Goal: Information Seeking & Learning: Learn about a topic

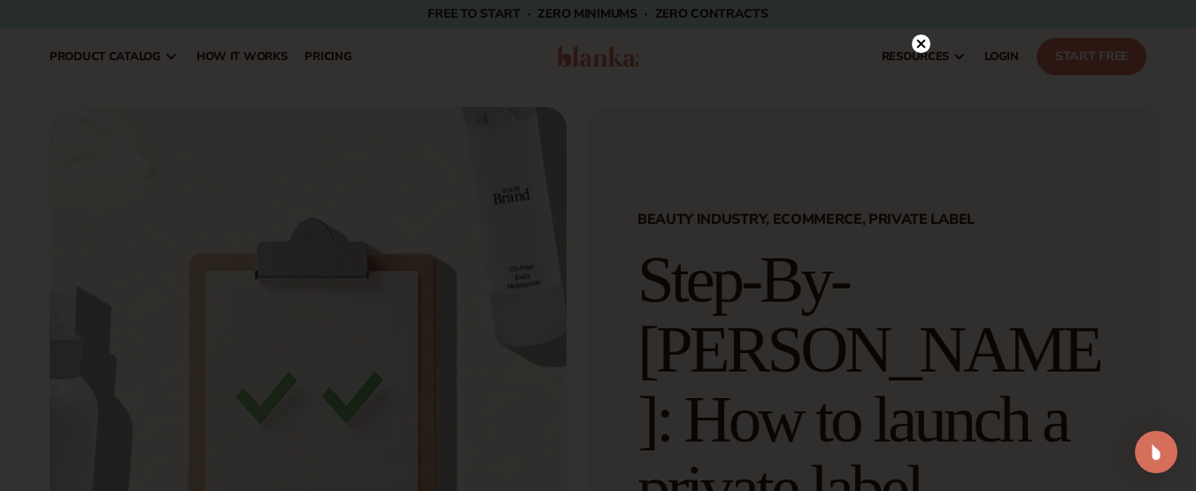
click at [920, 37] on circle at bounding box center [921, 44] width 19 height 19
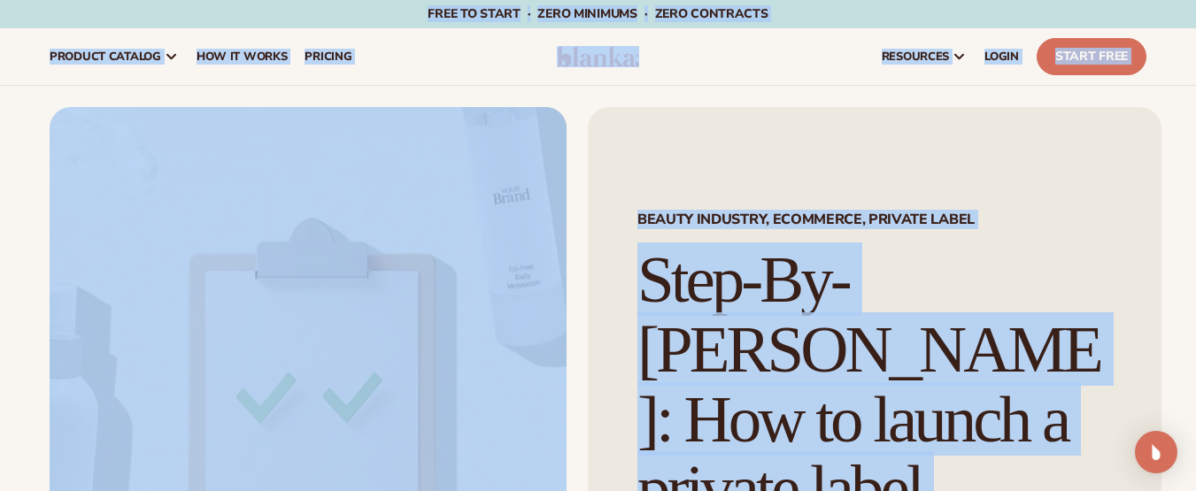
drag, startPoint x: 301, startPoint y: 263, endPoint x: 124, endPoint y: -4, distance: 320.0
click at [124, 0] on html "Skip to content Free to start · ZERO minimums · ZERO contracts · Free to start …" at bounding box center [598, 245] width 1196 height 491
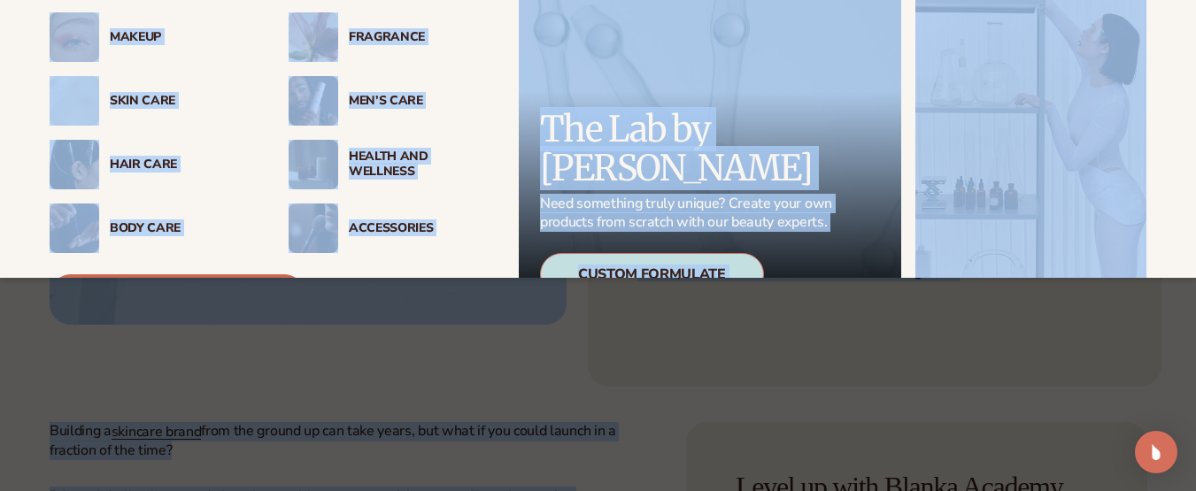
scroll to position [158, 0]
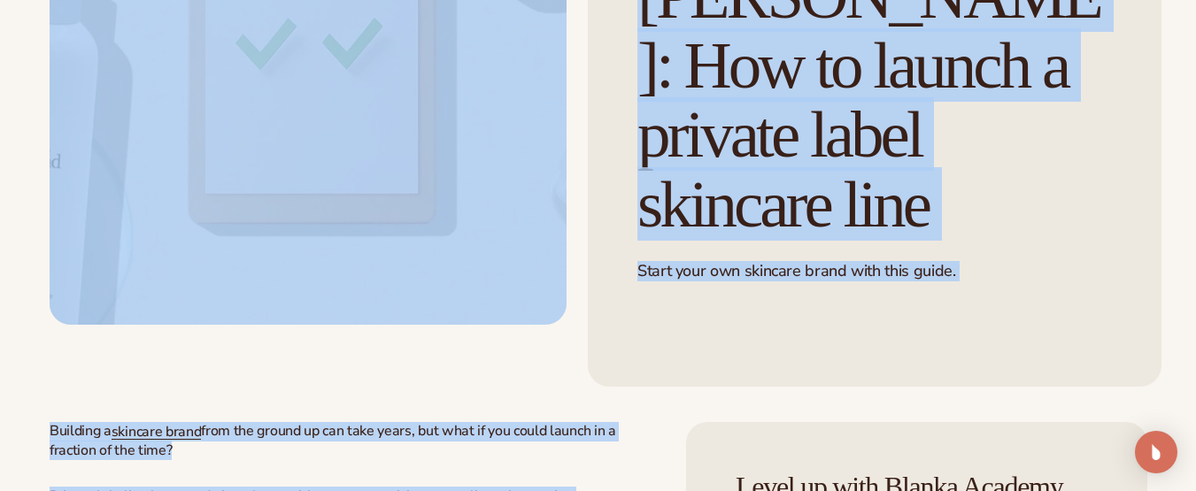
copy body "Lore ip dolor · SITA consecte · ADIP elitseddo · Eius te incid · UTLA etdolore …"
click at [576, 289] on div "Beauty Industry, Ecommerce, Private Label Step-By-[PERSON_NAME]: How to launch …" at bounding box center [864, 70] width 595 height 634
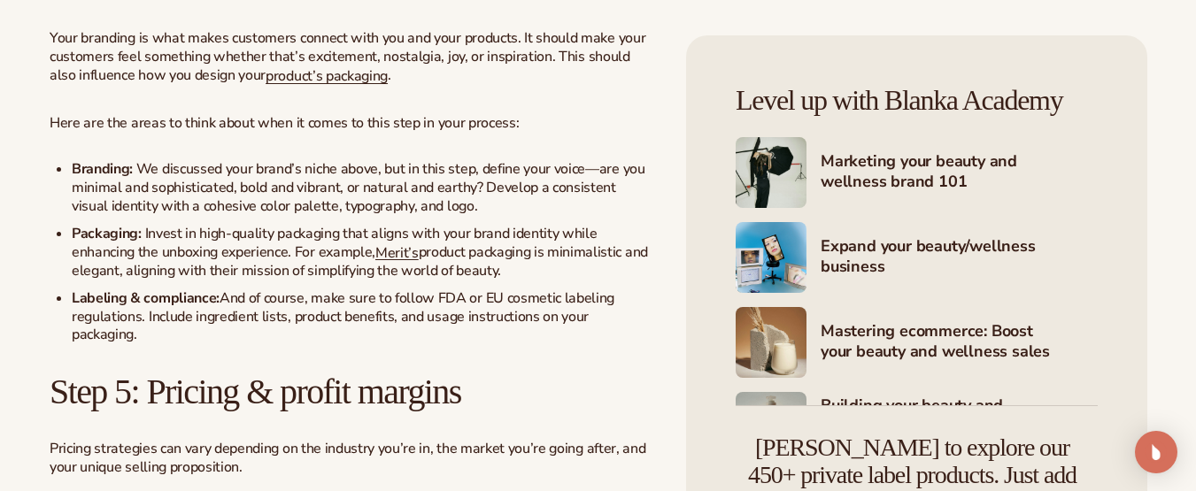
scroll to position [3808, 0]
